Goal: Find contact information: Find contact information

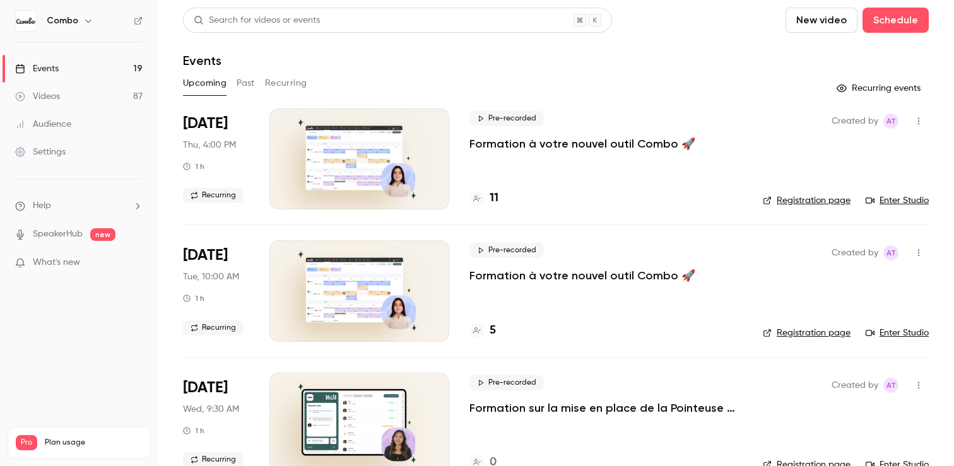
click at [912, 197] on link "Enter Studio" at bounding box center [897, 200] width 63 height 13
click at [479, 198] on icon at bounding box center [477, 199] width 8 height 8
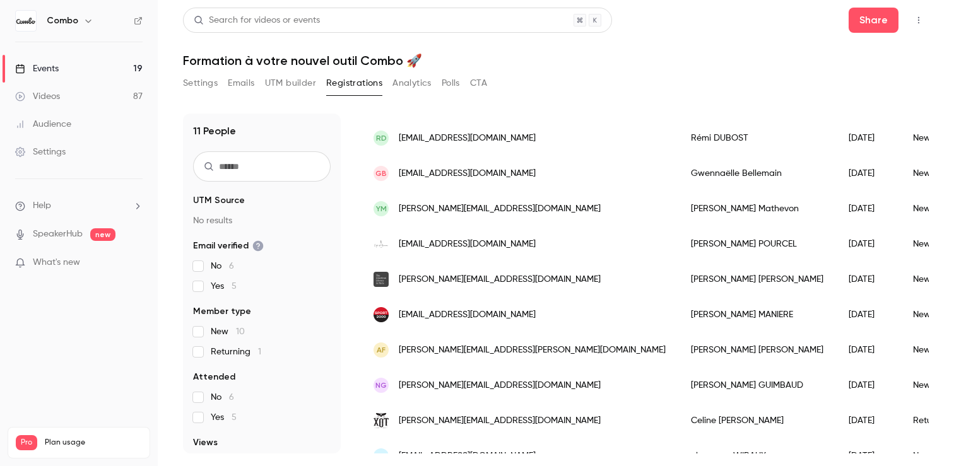
scroll to position [152, 0]
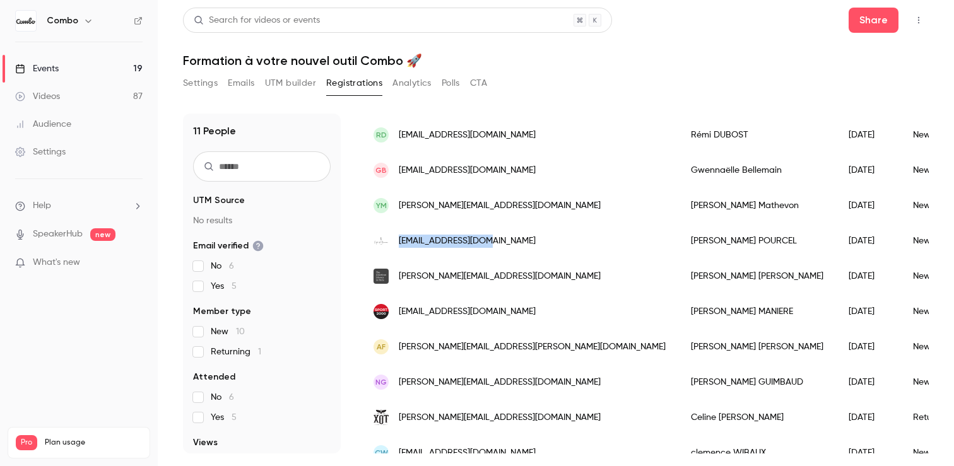
drag, startPoint x: 529, startPoint y: 242, endPoint x: 398, endPoint y: 243, distance: 131.3
click at [398, 243] on div "[EMAIL_ADDRESS][DOMAIN_NAME]" at bounding box center [519, 240] width 317 height 35
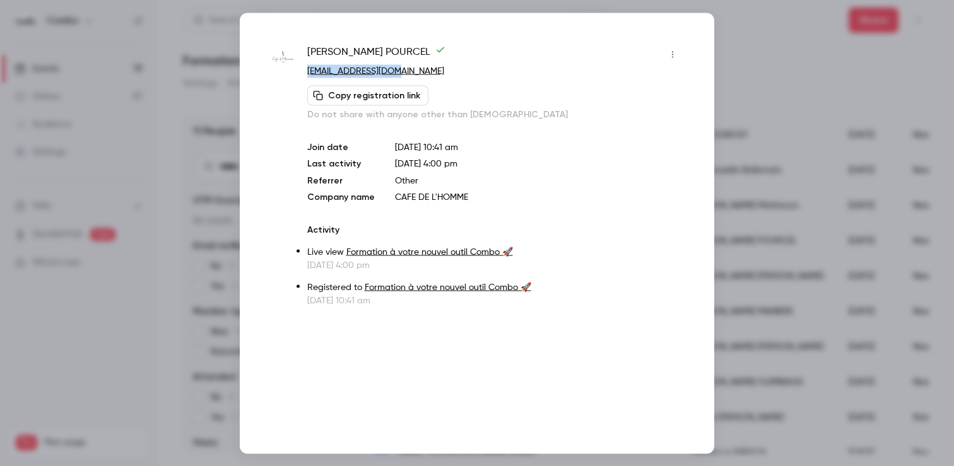
drag, startPoint x: 411, startPoint y: 76, endPoint x: 300, endPoint y: 76, distance: 111.1
click at [300, 76] on div "[PERSON_NAME] POURCEL [EMAIL_ADDRESS][DOMAIN_NAME] Copy registration link Do no…" at bounding box center [476, 175] width 411 height 263
drag, startPoint x: 408, startPoint y: 50, endPoint x: 302, endPoint y: 51, distance: 105.4
click at [302, 51] on div "[PERSON_NAME] POURCEL [EMAIL_ADDRESS][DOMAIN_NAME] Copy registration link Do no…" at bounding box center [476, 175] width 411 height 263
copy span "[PERSON_NAME]"
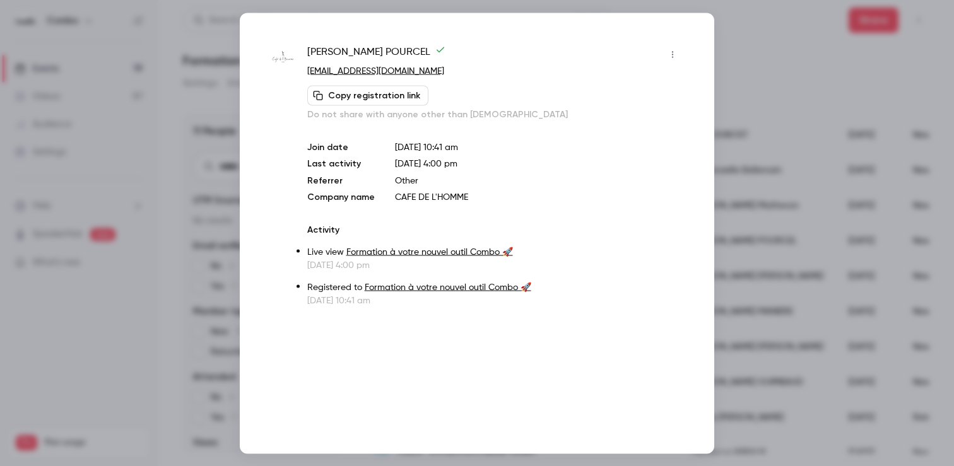
click at [721, 125] on div at bounding box center [477, 233] width 954 height 466
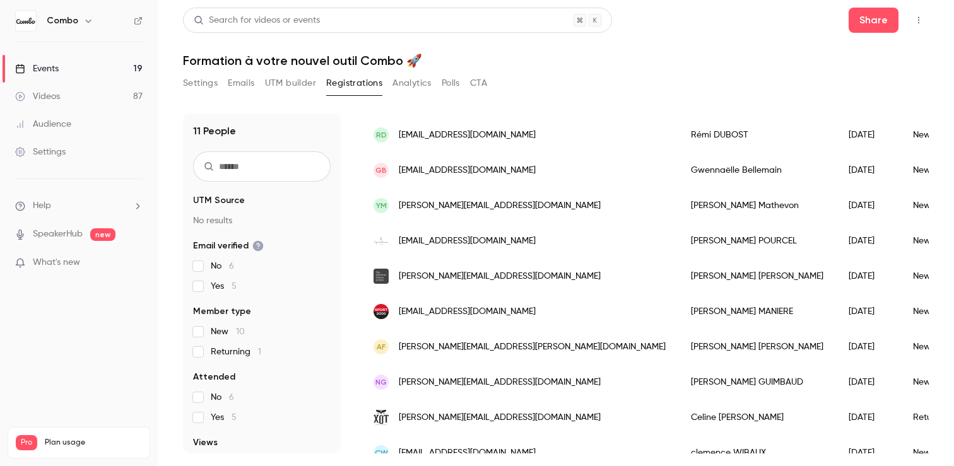
scroll to position [169, 0]
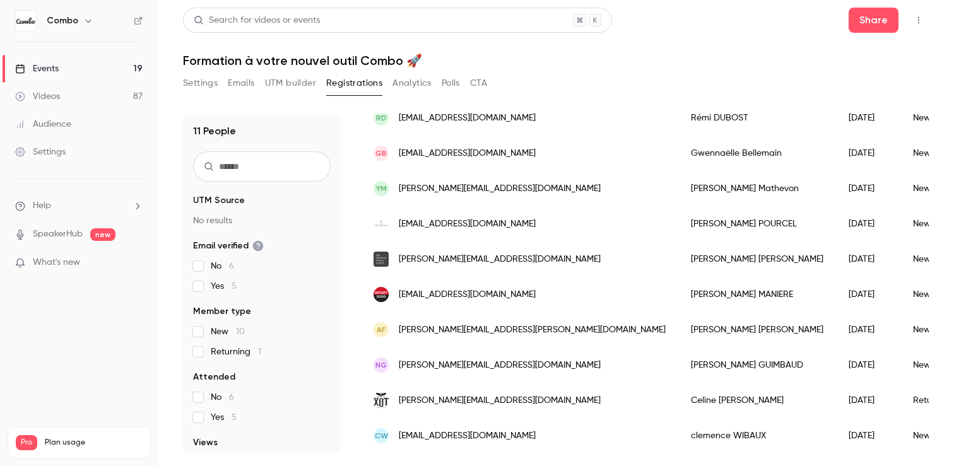
click at [507, 256] on span "[PERSON_NAME][EMAIL_ADDRESS][DOMAIN_NAME]" at bounding box center [500, 259] width 202 height 13
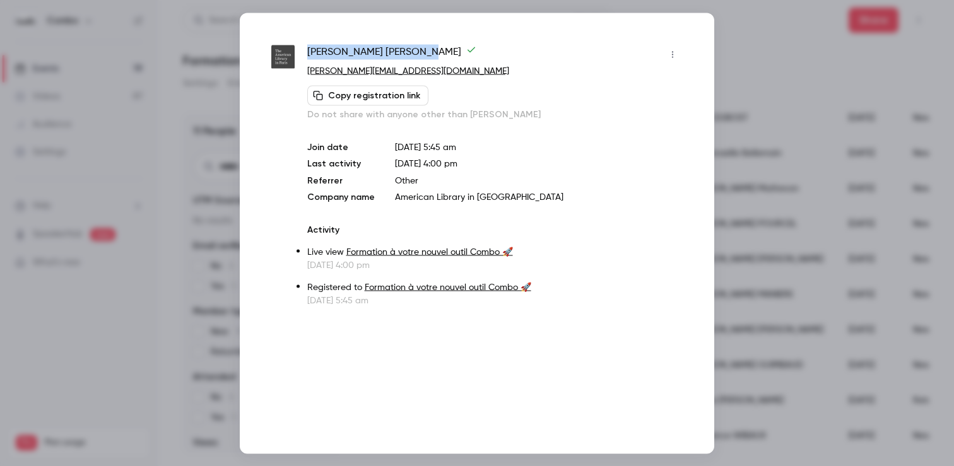
drag, startPoint x: 386, startPoint y: 55, endPoint x: 309, endPoint y: 54, distance: 77.6
click at [309, 54] on span "[PERSON_NAME]" at bounding box center [391, 54] width 169 height 20
copy span "[PERSON_NAME]"
drag, startPoint x: 475, startPoint y: 72, endPoint x: 303, endPoint y: 74, distance: 172.3
click at [304, 74] on div "David Goncalves [EMAIL_ADDRESS][DOMAIN_NAME] Copy registration link Do not shar…" at bounding box center [476, 175] width 411 height 263
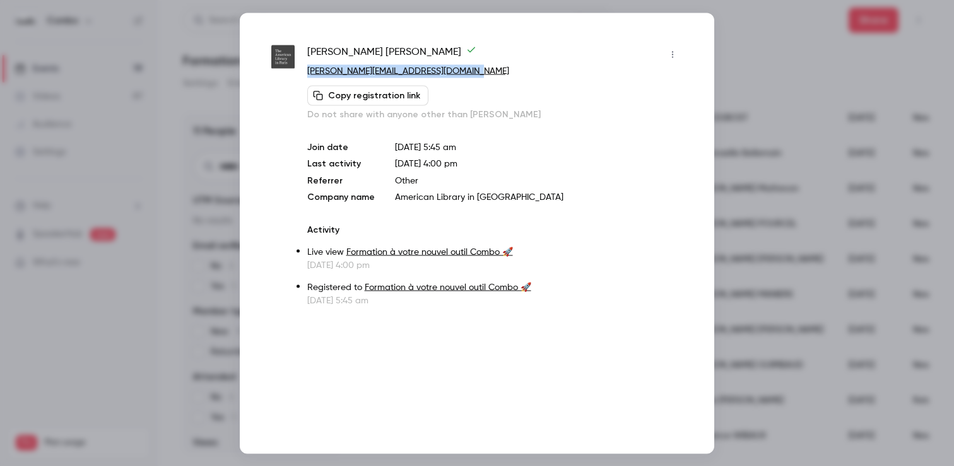
copy link "[PERSON_NAME][EMAIL_ADDRESS][DOMAIN_NAME]"
click at [750, 157] on div at bounding box center [477, 233] width 954 height 466
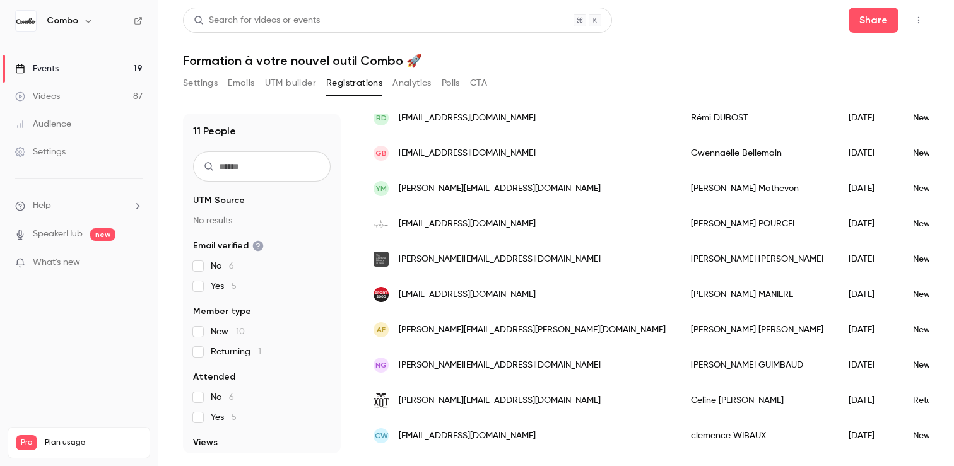
click at [463, 153] on span "[EMAIL_ADDRESS][DOMAIN_NAME]" at bounding box center [467, 153] width 137 height 13
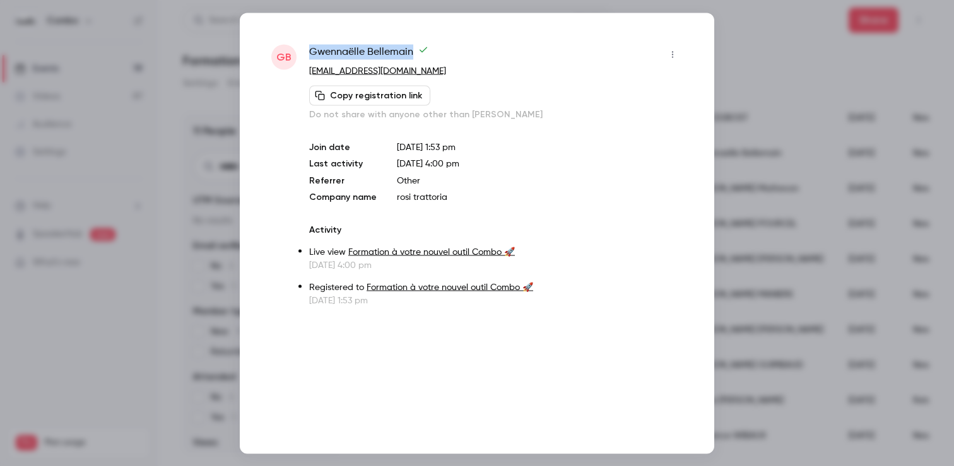
drag, startPoint x: 413, startPoint y: 50, endPoint x: 308, endPoint y: 50, distance: 104.8
click at [307, 49] on div "GB [PERSON_NAME] [PERSON_NAME][EMAIL_ADDRESS][DOMAIN_NAME] Copy registration li…" at bounding box center [476, 175] width 411 height 263
copy span "[PERSON_NAME]"
click at [763, 150] on div at bounding box center [477, 233] width 954 height 466
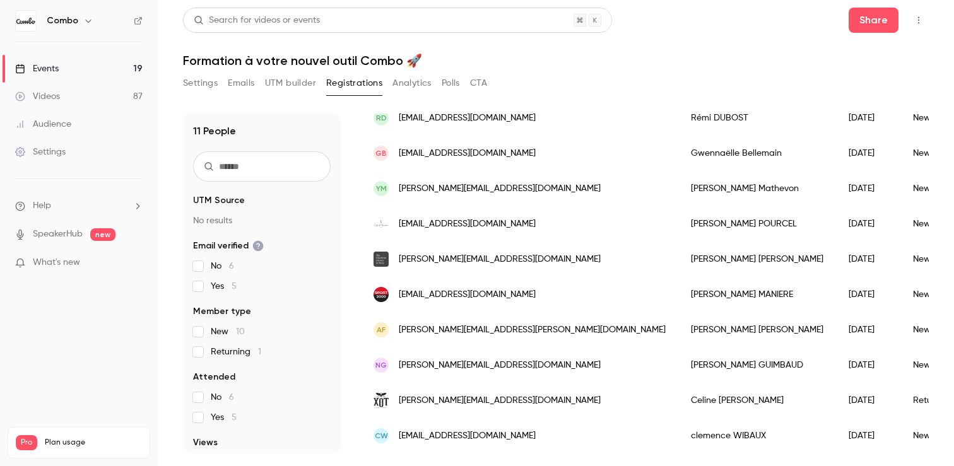
click at [448, 357] on div "NG [EMAIL_ADDRESS][DOMAIN_NAME]" at bounding box center [519, 365] width 317 height 35
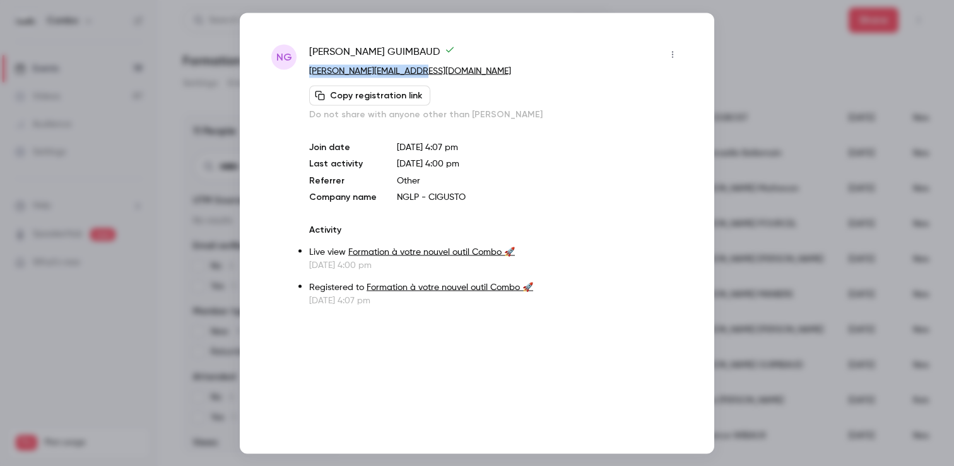
drag, startPoint x: 387, startPoint y: 74, endPoint x: 303, endPoint y: 74, distance: 83.9
click at [303, 74] on div "[PERSON_NAME] GUIMBAUD [EMAIL_ADDRESS][DOMAIN_NAME] Copy registration link Do n…" at bounding box center [476, 175] width 411 height 263
copy link "[PERSON_NAME][EMAIL_ADDRESS][DOMAIN_NAME]"
click at [784, 152] on div at bounding box center [477, 233] width 954 height 466
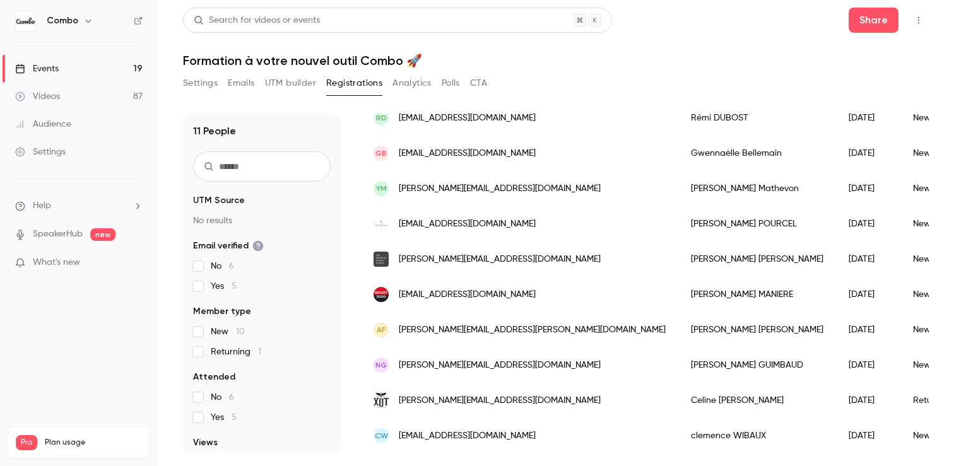
click at [533, 189] on div "YM [EMAIL_ADDRESS][DOMAIN_NAME]" at bounding box center [519, 188] width 317 height 35
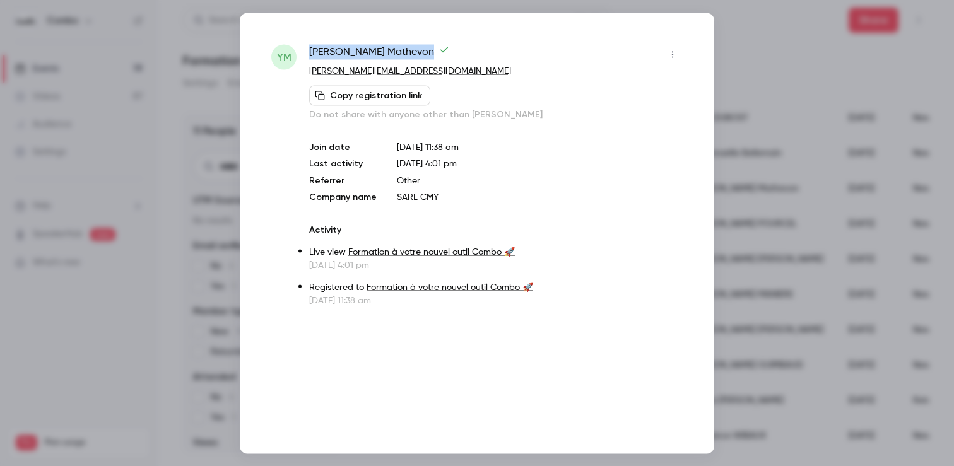
drag, startPoint x: 429, startPoint y: 57, endPoint x: 304, endPoint y: 56, distance: 124.3
click at [304, 56] on div "YM [PERSON_NAME] [PERSON_NAME][EMAIL_ADDRESS][DOMAIN_NAME] Copy registration li…" at bounding box center [476, 175] width 411 height 263
copy span "[PERSON_NAME]"
click at [736, 47] on div at bounding box center [477, 233] width 954 height 466
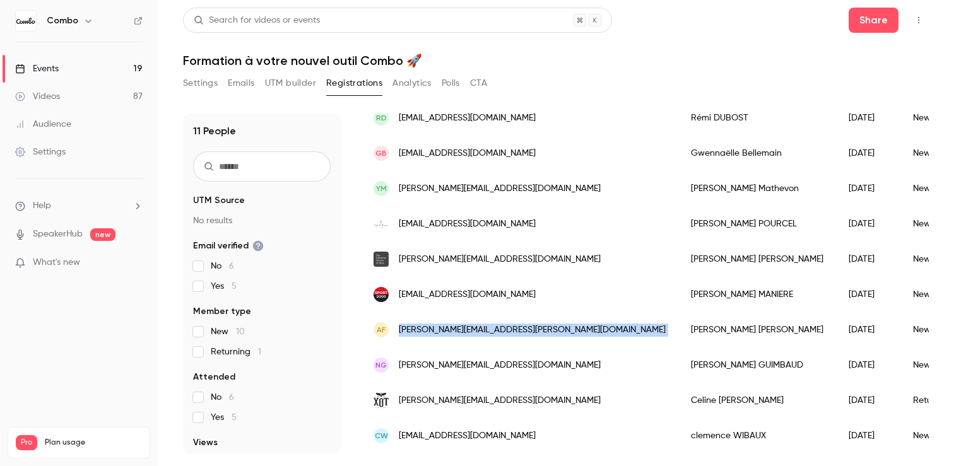
drag, startPoint x: 635, startPoint y: 322, endPoint x: 564, endPoint y: 322, distance: 71.3
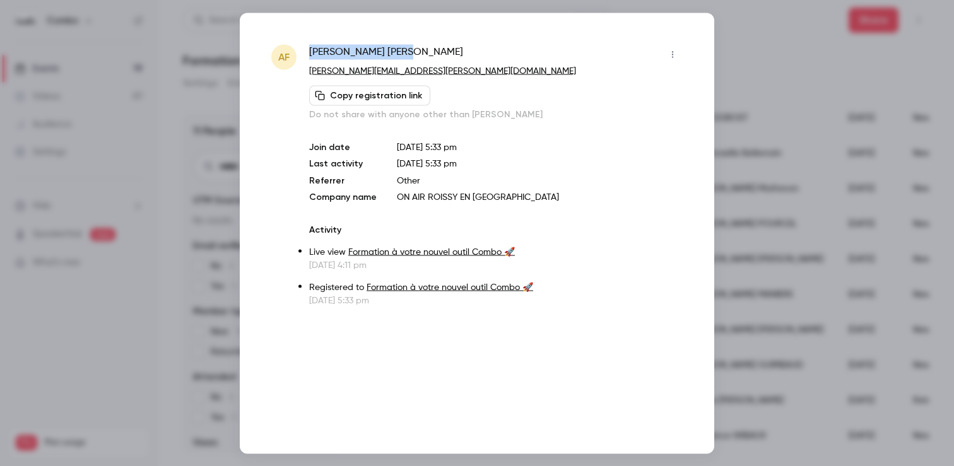
drag, startPoint x: 360, startPoint y: 54, endPoint x: 306, endPoint y: 52, distance: 53.7
click at [306, 52] on div "AF [PERSON_NAME] [PERSON_NAME][EMAIL_ADDRESS][PERSON_NAME][DOMAIN_NAME] Copy re…" at bounding box center [476, 175] width 411 height 263
copy span "[PERSON_NAME]"
drag, startPoint x: 410, startPoint y: 68, endPoint x: 301, endPoint y: 69, distance: 109.2
click at [301, 69] on div "AF [PERSON_NAME] [PERSON_NAME][EMAIL_ADDRESS][PERSON_NAME][DOMAIN_NAME] Copy re…" at bounding box center [476, 175] width 411 height 263
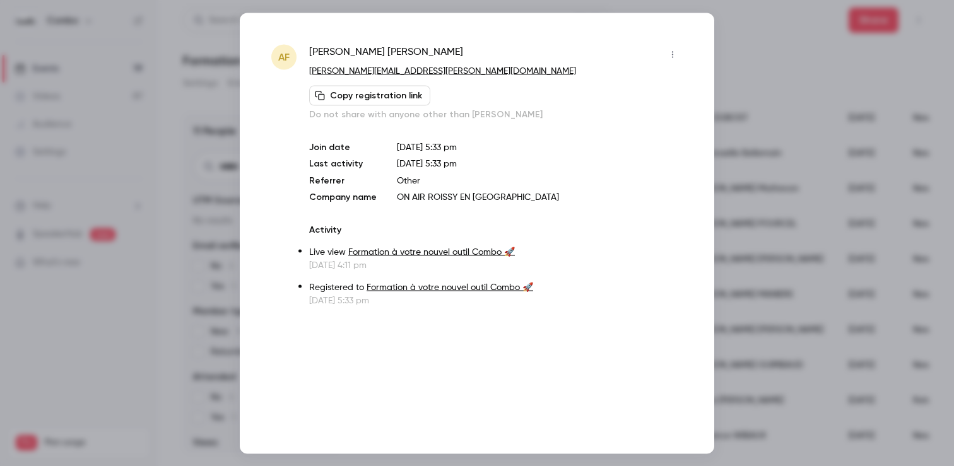
drag, startPoint x: 452, startPoint y: 65, endPoint x: 446, endPoint y: 69, distance: 6.8
click at [452, 65] on p "[PERSON_NAME][EMAIL_ADDRESS][PERSON_NAME][DOMAIN_NAME]" at bounding box center [496, 70] width 374 height 13
drag, startPoint x: 417, startPoint y: 71, endPoint x: 309, endPoint y: 69, distance: 108.6
click at [309, 69] on p "[PERSON_NAME][EMAIL_ADDRESS][PERSON_NAME][DOMAIN_NAME]" at bounding box center [496, 70] width 374 height 13
copy link "[PERSON_NAME][EMAIL_ADDRESS][PERSON_NAME][DOMAIN_NAME]"
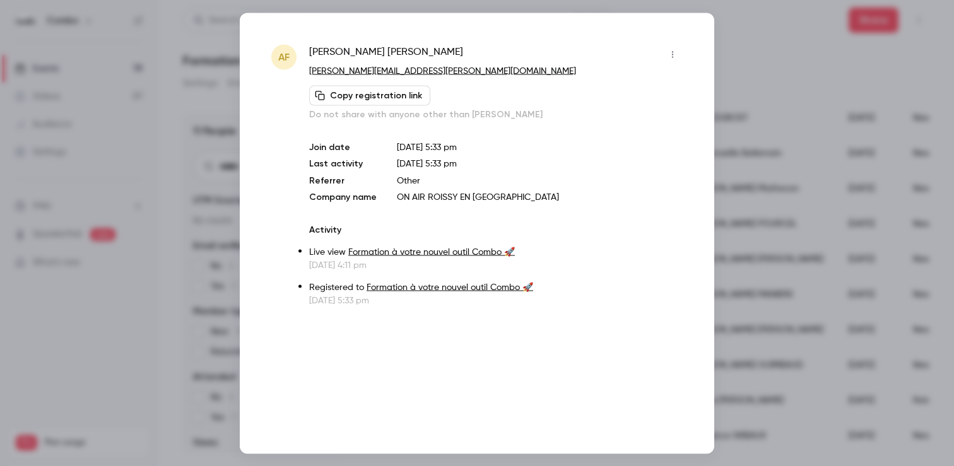
click at [767, 38] on div at bounding box center [477, 233] width 954 height 466
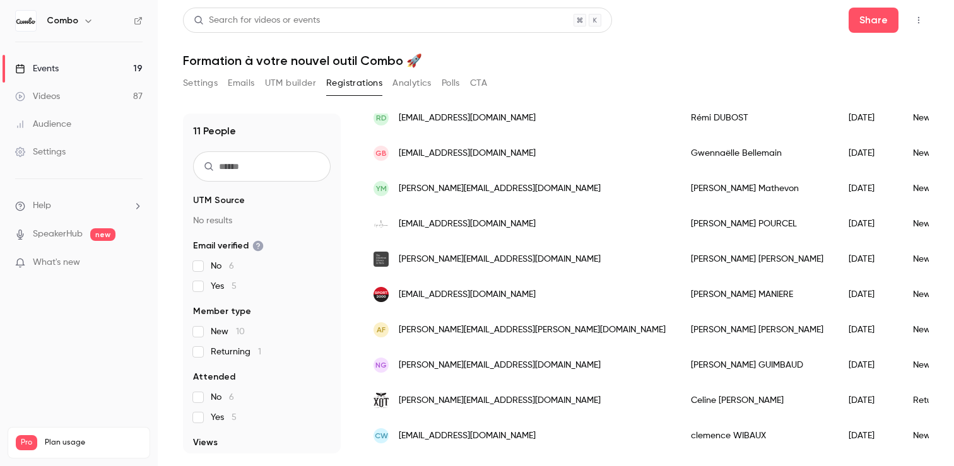
click at [461, 156] on span "[EMAIL_ADDRESS][DOMAIN_NAME]" at bounding box center [467, 153] width 137 height 13
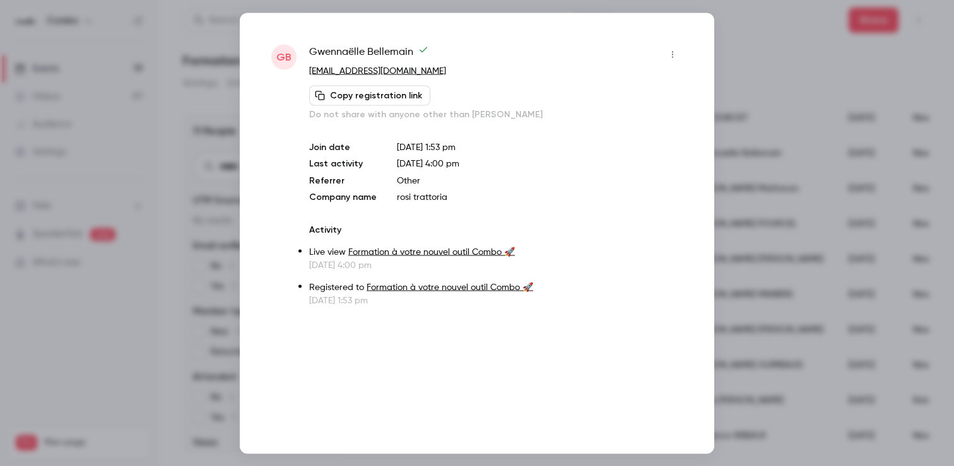
click at [752, 126] on div at bounding box center [477, 233] width 954 height 466
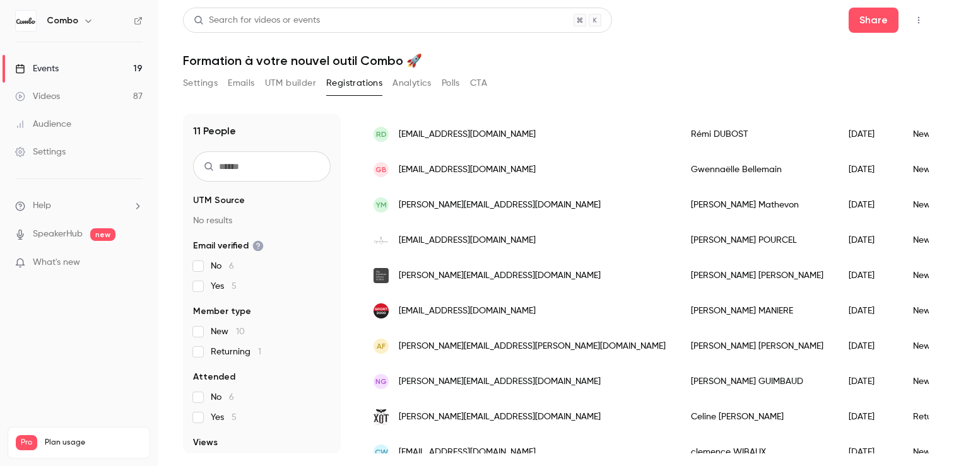
scroll to position [153, 0]
click at [511, 348] on div "AF [PERSON_NAME][EMAIL_ADDRESS][PERSON_NAME][DOMAIN_NAME]" at bounding box center [519, 345] width 317 height 35
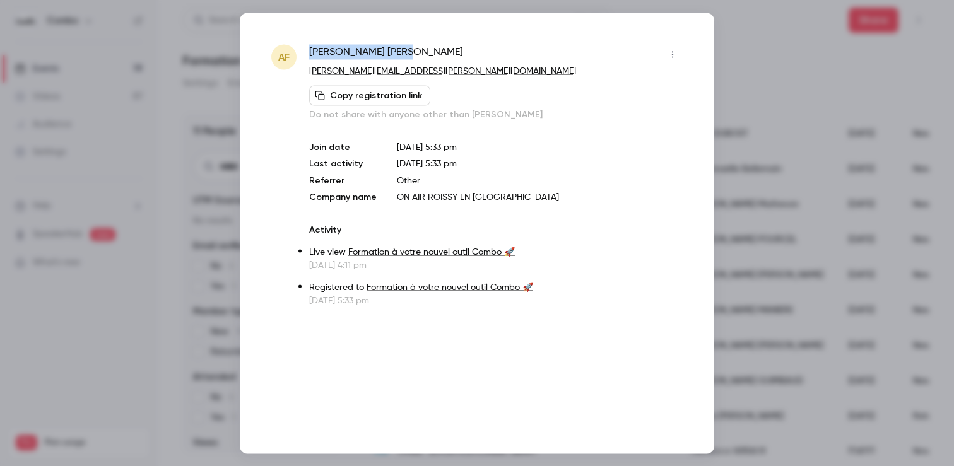
drag, startPoint x: 370, startPoint y: 53, endPoint x: 307, endPoint y: 51, distance: 63.8
click at [307, 51] on div "AF [PERSON_NAME] [PERSON_NAME][EMAIL_ADDRESS][PERSON_NAME][DOMAIN_NAME] Copy re…" at bounding box center [476, 175] width 411 height 263
copy span "[PERSON_NAME]"
